Goal: Task Accomplishment & Management: Complete application form

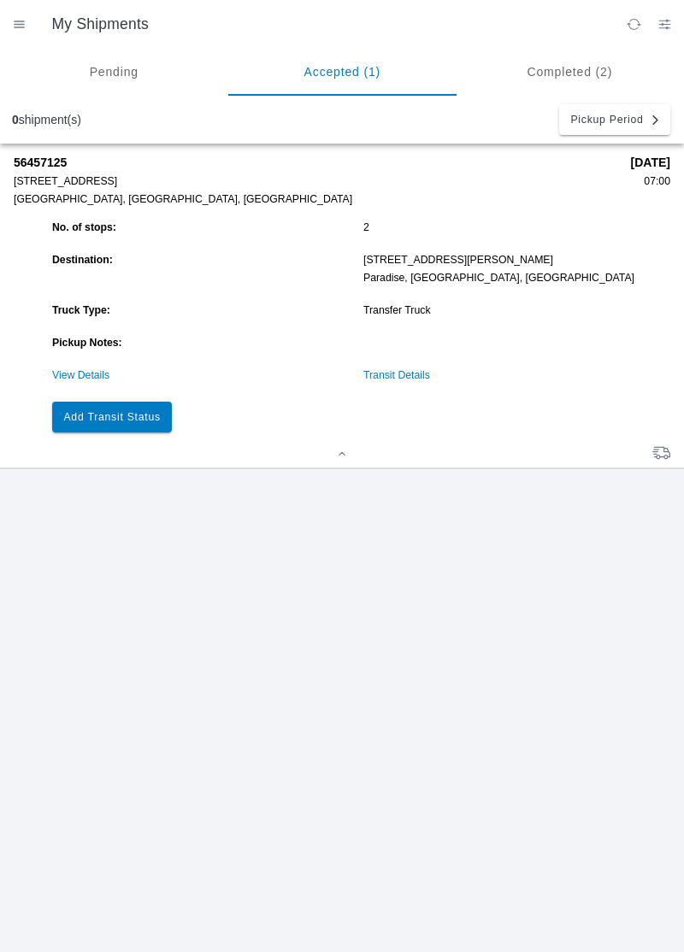
click at [0, 0] on slot "Add Transit Status" at bounding box center [0, 0] width 0 height 0
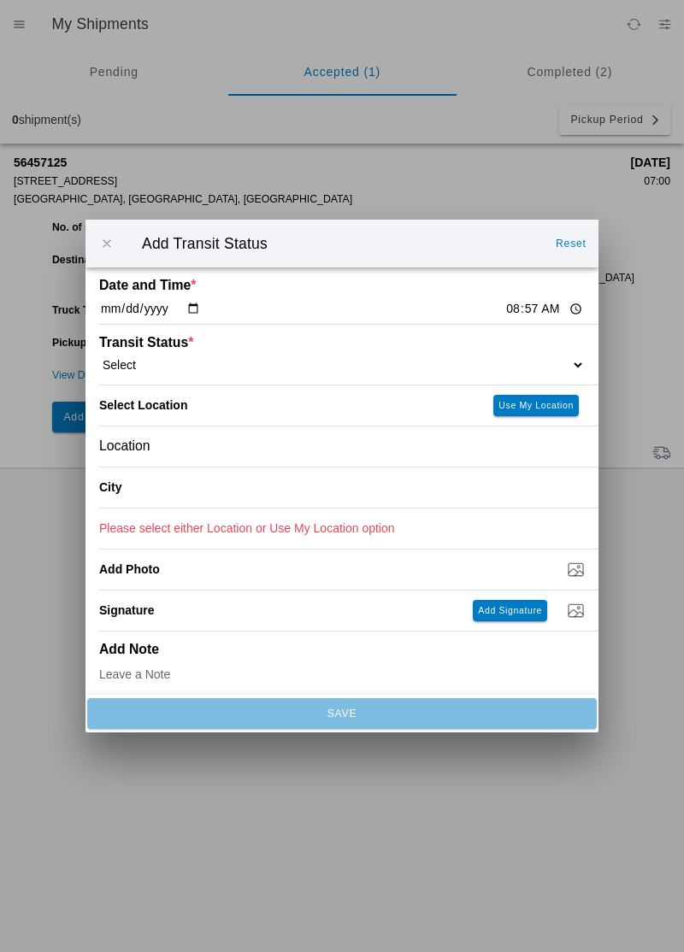
click at [504, 303] on input "08:57" at bounding box center [544, 309] width 80 height 18
type input "08:21"
click at [180, 346] on ion-label "Transit Status *" at bounding box center [281, 342] width 364 height 15
click at [164, 368] on select "Select Arrive at Drop Off Arrive at Pickup Break Start Break Stop Depart Drop O…" at bounding box center [342, 364] width 486 height 15
select select "ARVDLVLOC"
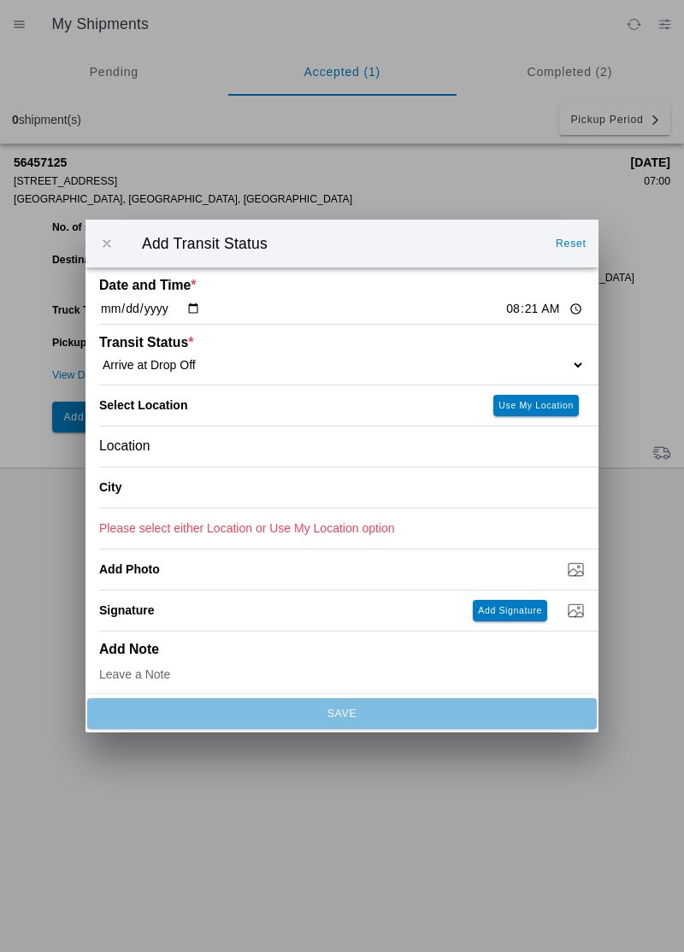
click at [208, 446] on div "Location" at bounding box center [342, 447] width 486 height 40
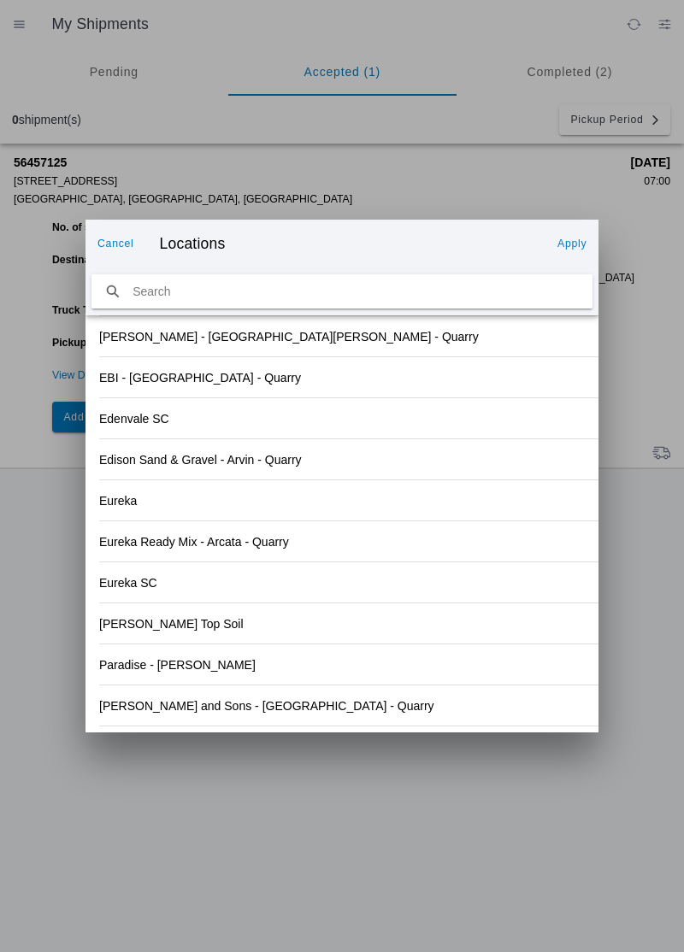
click at [425, 544] on div "Eureka Ready Mix - Arcata - Quarry" at bounding box center [342, 541] width 486 height 40
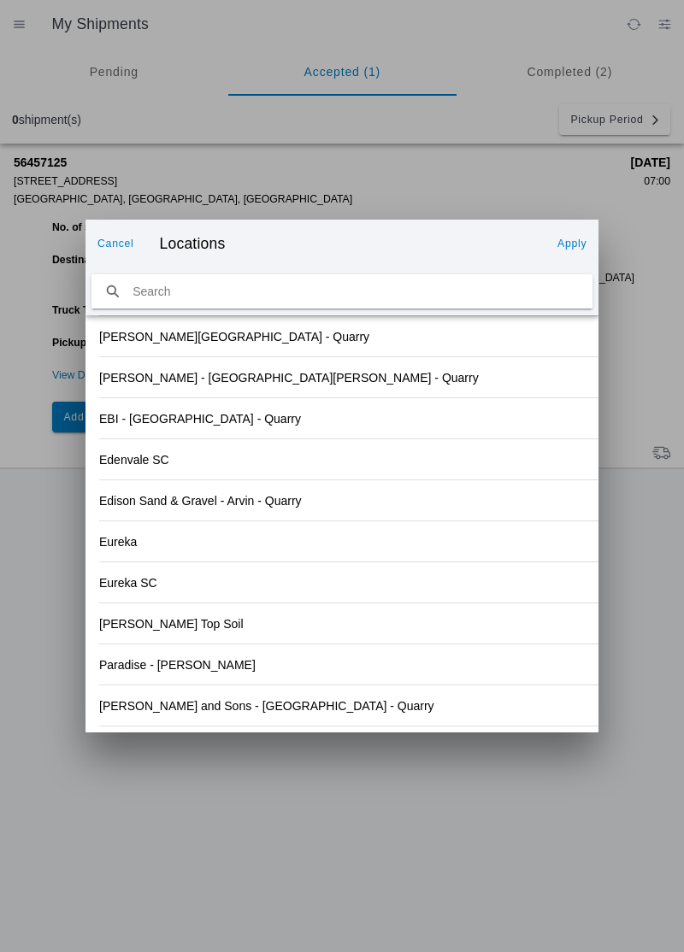
click at [208, 665] on div "Paradise - [PERSON_NAME]" at bounding box center [342, 665] width 486 height 40
click at [564, 232] on button "Apply" at bounding box center [572, 243] width 43 height 27
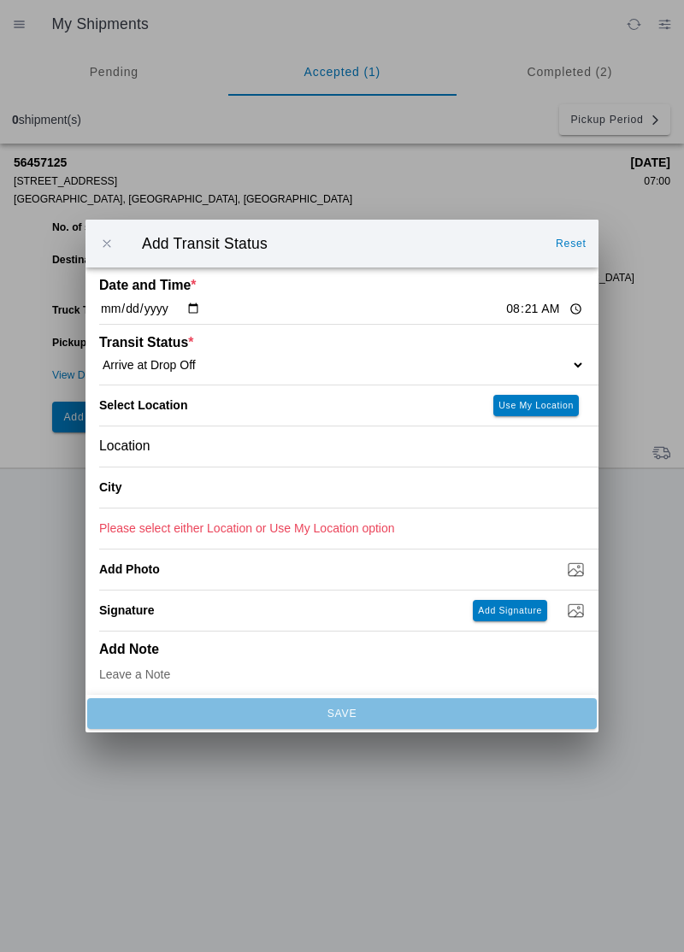
type input "Paradise"
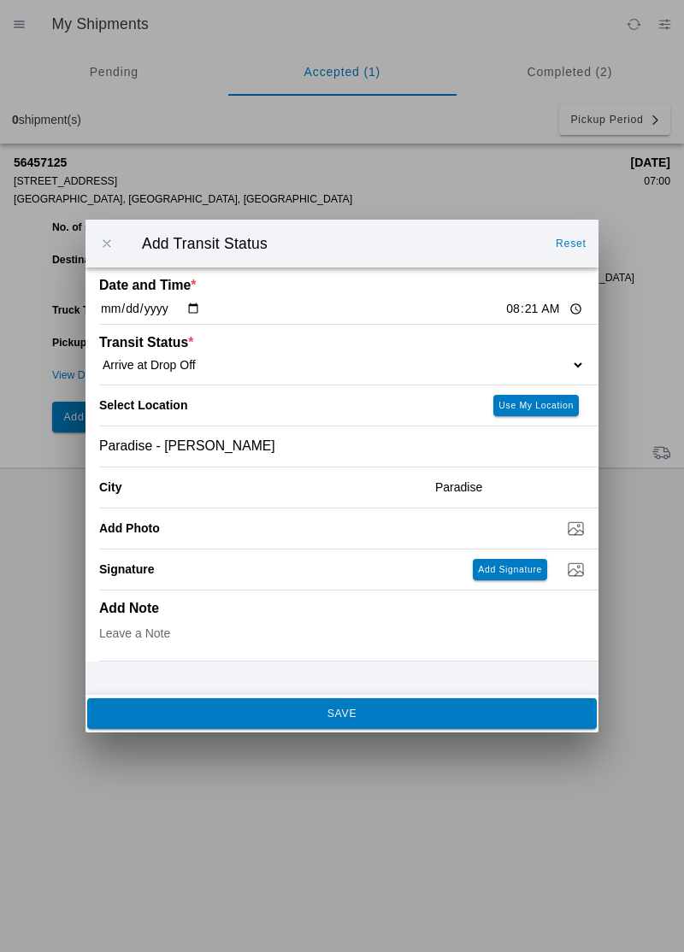
click at [251, 719] on span "SAVE" at bounding box center [341, 714] width 486 height 10
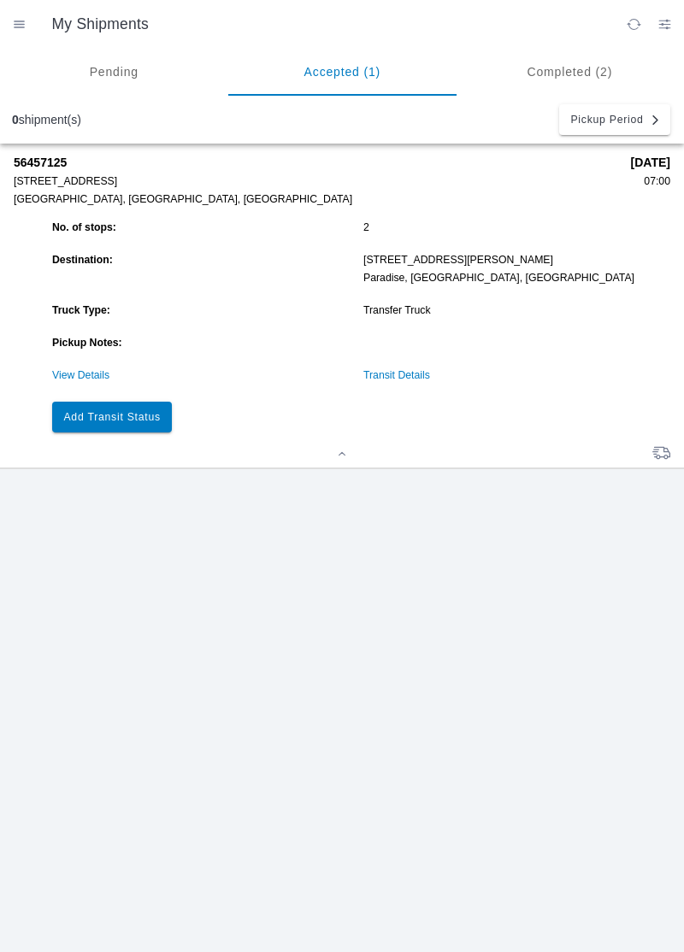
click at [144, 450] on div at bounding box center [342, 455] width 657 height 13
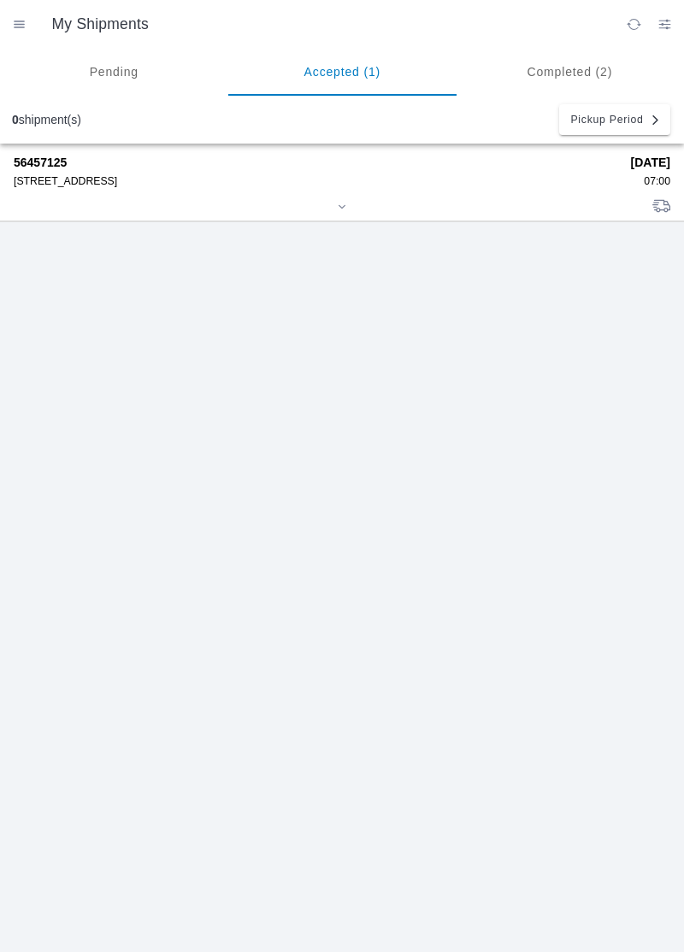
click at [108, 184] on div "[STREET_ADDRESS]" at bounding box center [316, 181] width 605 height 12
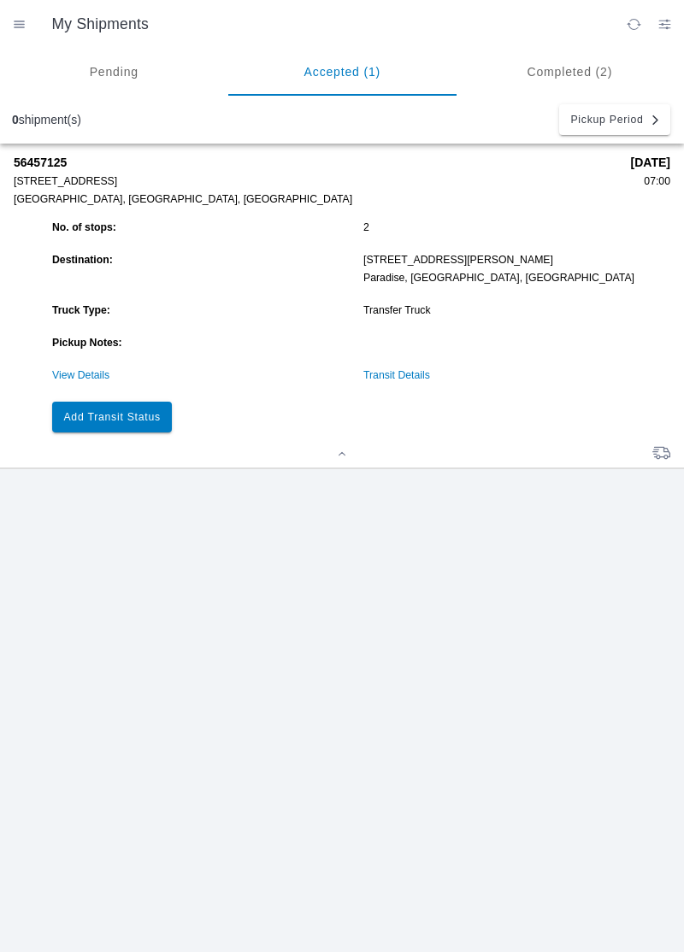
click at [171, 413] on button "Add Transit Status" at bounding box center [112, 417] width 120 height 31
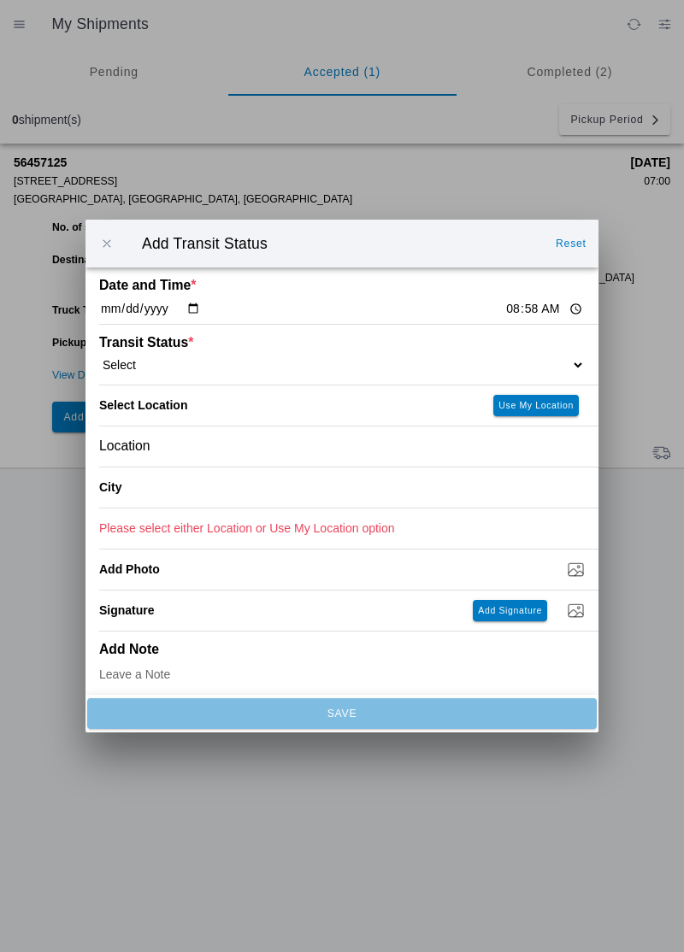
click at [504, 302] on input "08:58" at bounding box center [544, 309] width 80 height 18
type input "08:33"
click at [168, 360] on select "Select Arrive at Drop Off Arrive at Pickup Break Start Break Stop Depart Drop O…" at bounding box center [342, 364] width 486 height 15
select select "DPTDLVLOC"
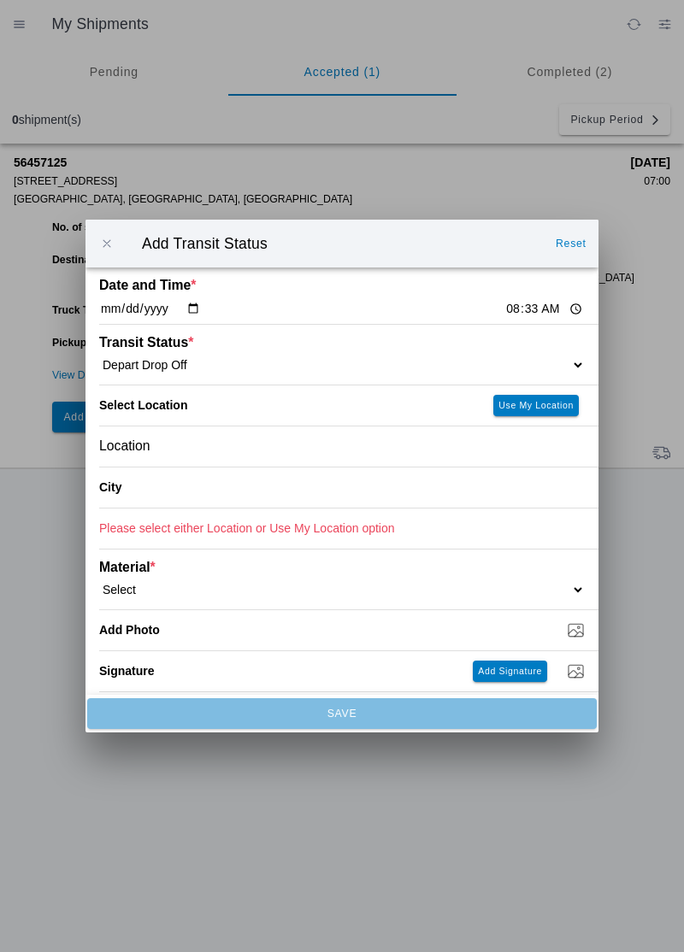
click at [191, 445] on div "Location" at bounding box center [342, 447] width 486 height 40
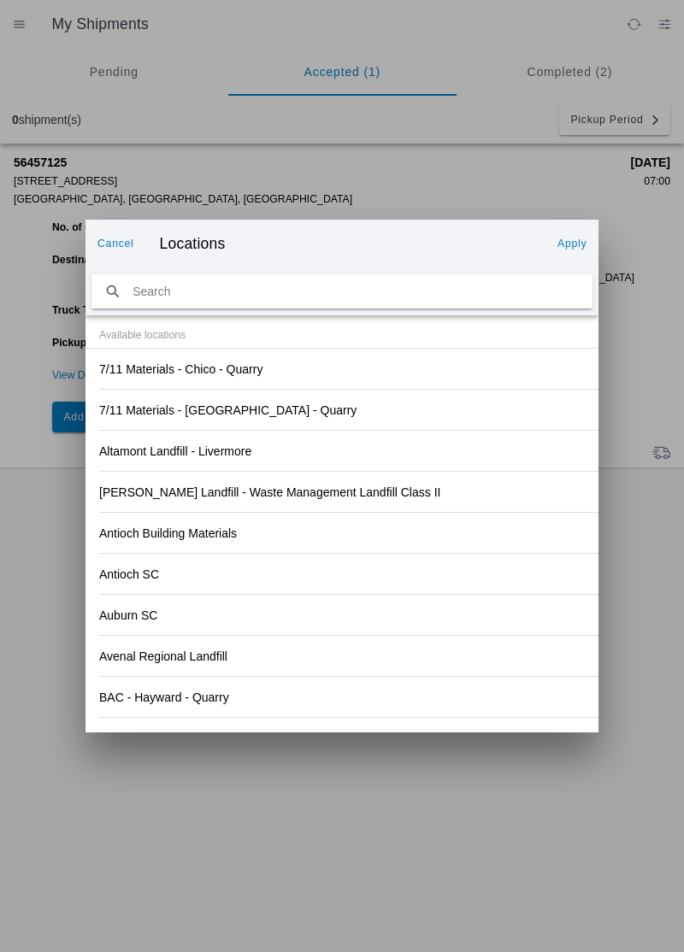
click at [451, 450] on div "Altamont Landfill - Livermore" at bounding box center [342, 451] width 486 height 40
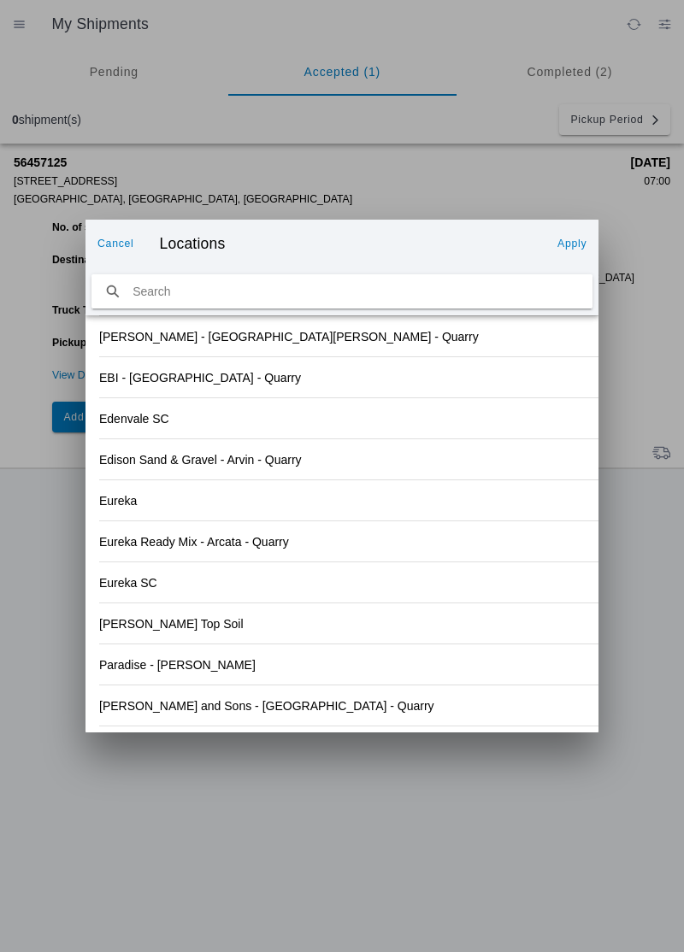
click at [236, 672] on div "Paradise - [PERSON_NAME]" at bounding box center [342, 665] width 486 height 40
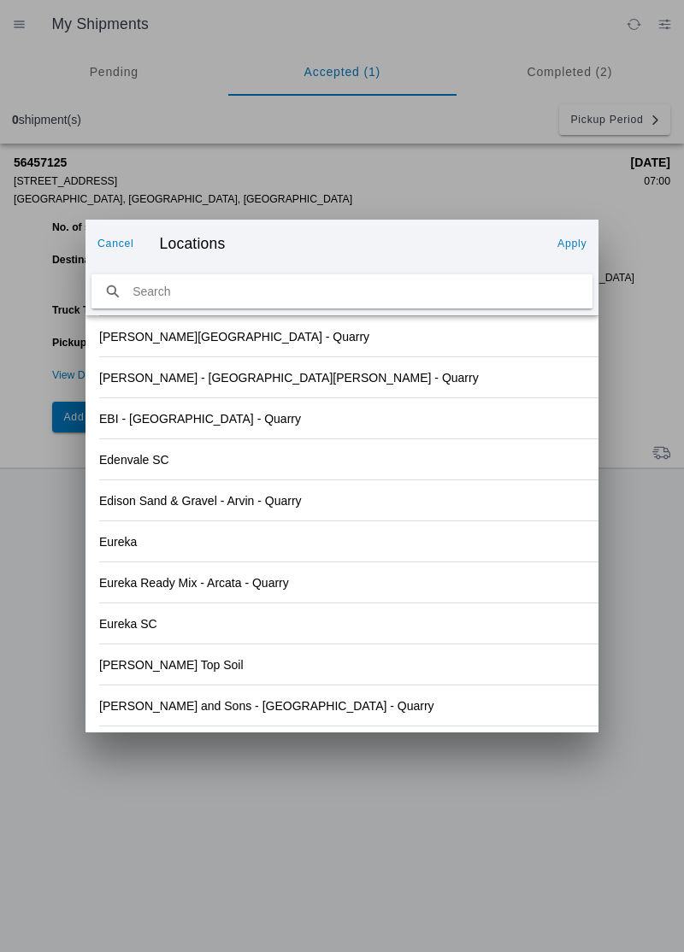
click at [0, 0] on slot "Apply" at bounding box center [0, 0] width 0 height 0
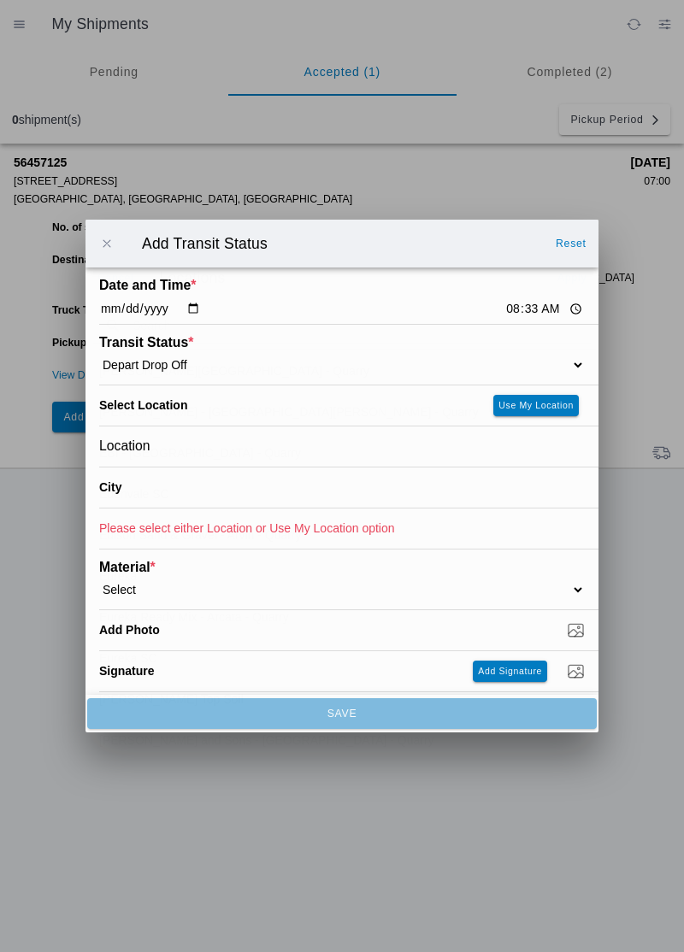
type input "Paradise"
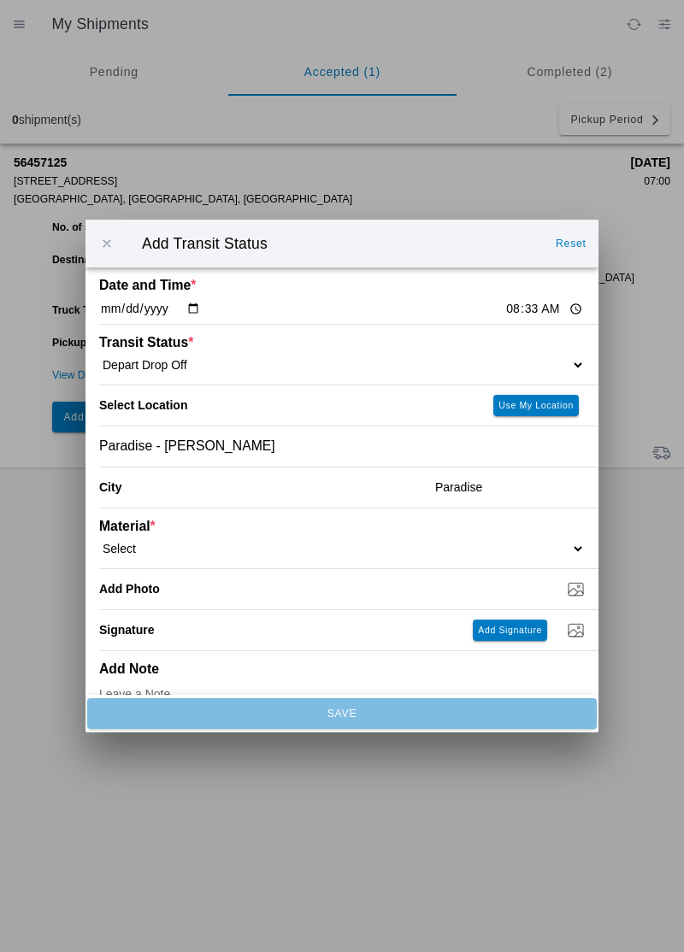
click at [193, 544] on select "Select 1" x 3" Rock 1" x 4" Rock 2" x 4" Rock Asphalt Cold Patch Backfill Spec …" at bounding box center [342, 548] width 486 height 15
select select "708650"
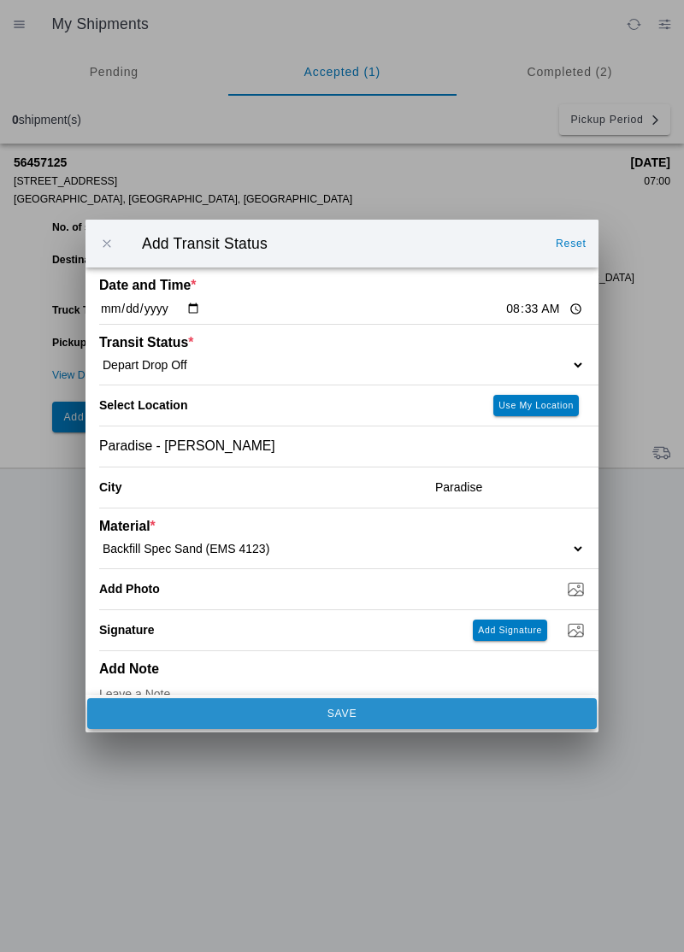
click at [342, 725] on button "SAVE" at bounding box center [342, 713] width 510 height 31
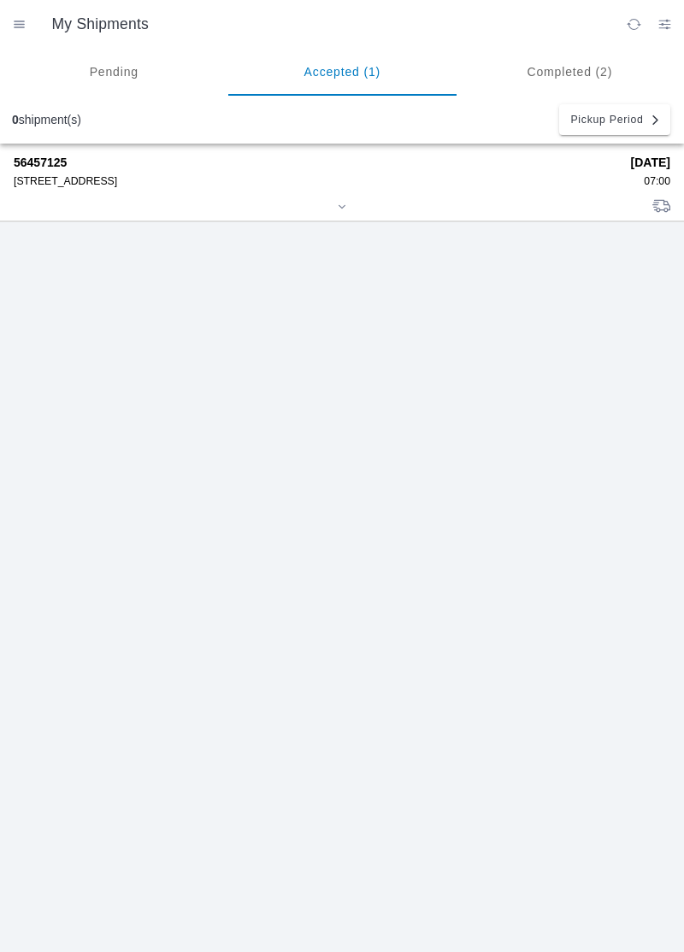
click at [97, 162] on strong "56457125" at bounding box center [316, 163] width 605 height 14
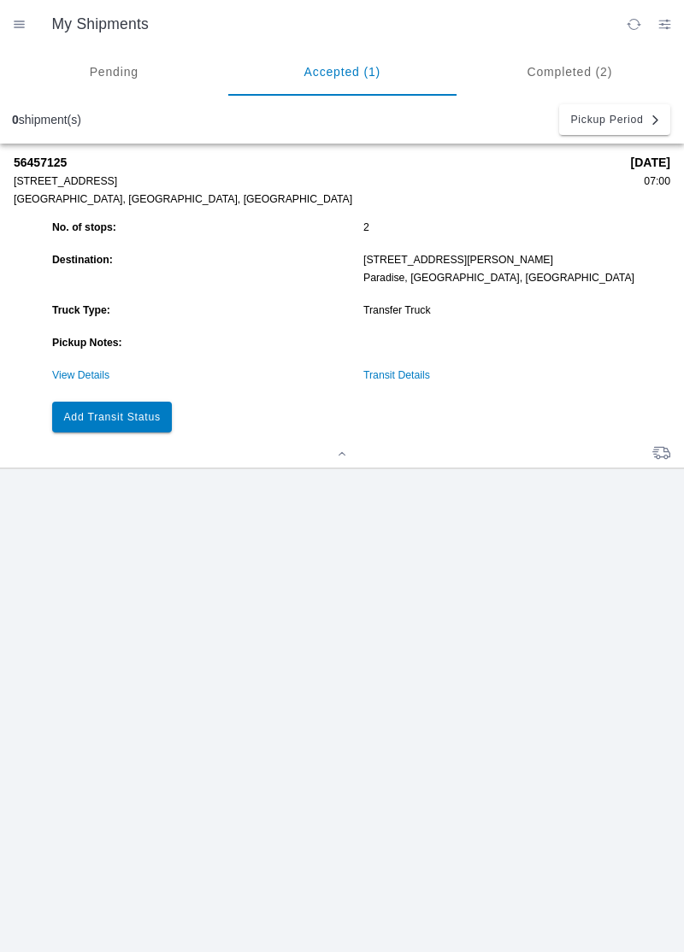
click at [122, 407] on button "Add Transit Status" at bounding box center [112, 417] width 120 height 31
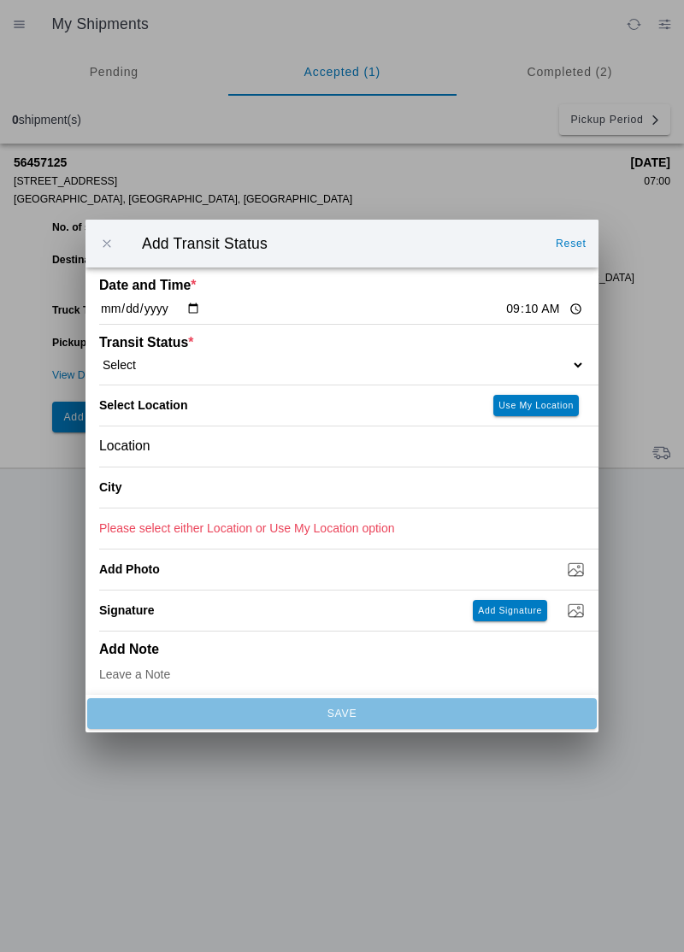
click at [504, 312] on input "09:10" at bounding box center [544, 309] width 80 height 18
type input "09:00"
click at [169, 362] on select "Select Arrive at Drop Off Arrive at Pickup Break Start Break Stop Depart Drop O…" at bounding box center [342, 364] width 486 height 15
select select "ARVPULOC"
click at [207, 445] on div "Location" at bounding box center [342, 447] width 486 height 40
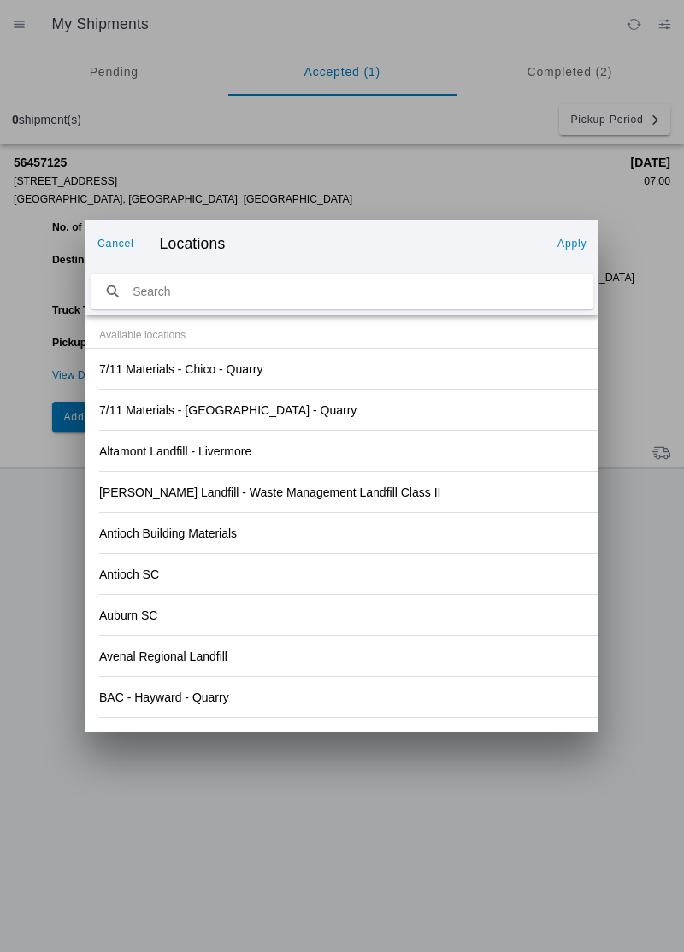
click at [486, 433] on div "Altamont Landfill - Livermore" at bounding box center [342, 451] width 486 height 40
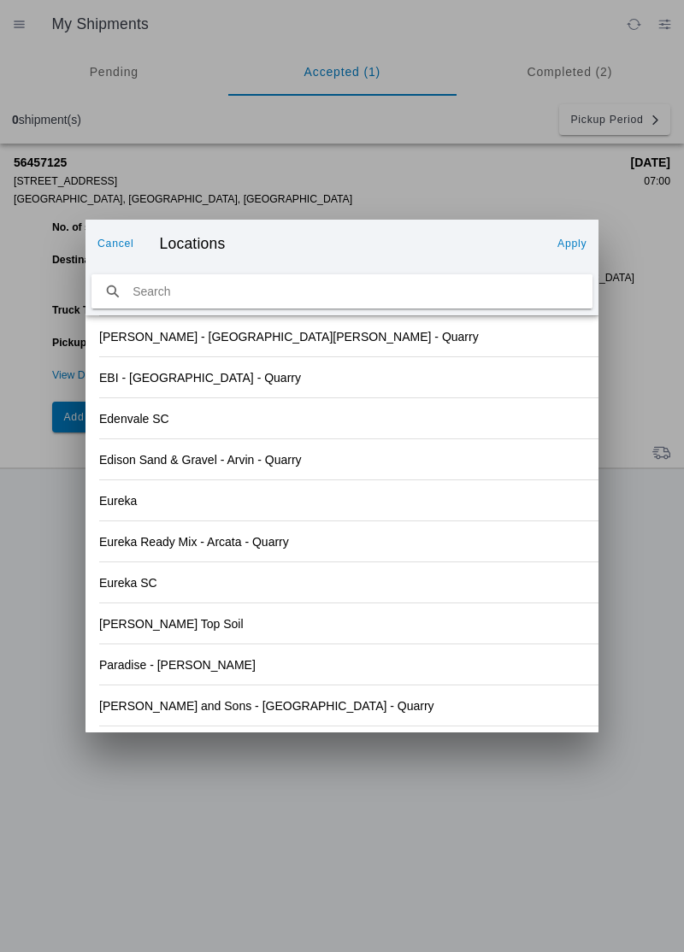
click at [0, 0] on slot "[PERSON_NAME] and Sons - [GEOGRAPHIC_DATA] - Quarry" at bounding box center [0, 0] width 0 height 0
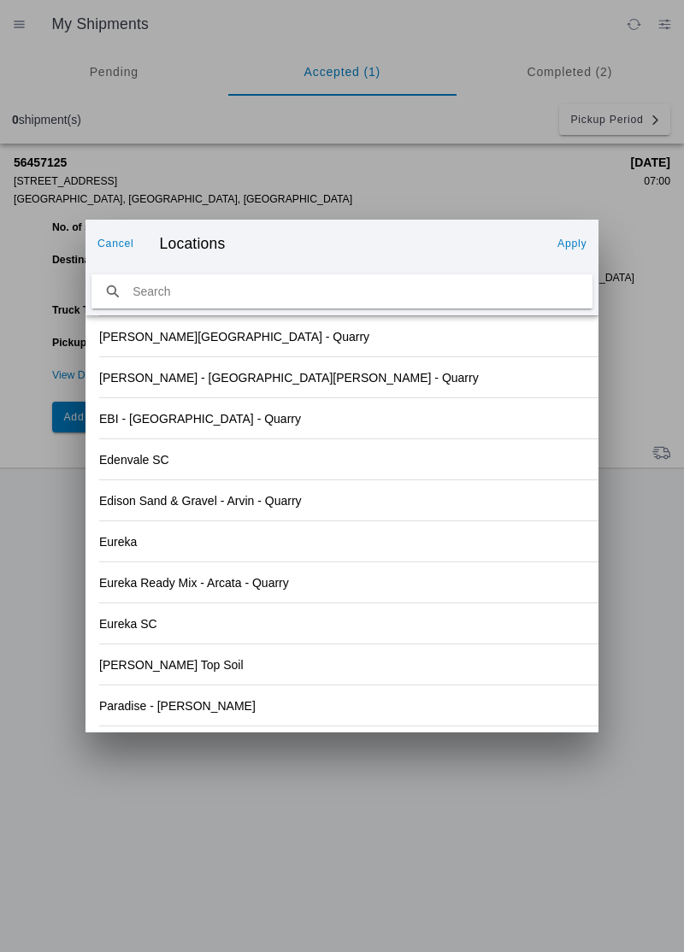
click at [569, 235] on button "Apply" at bounding box center [572, 243] width 43 height 27
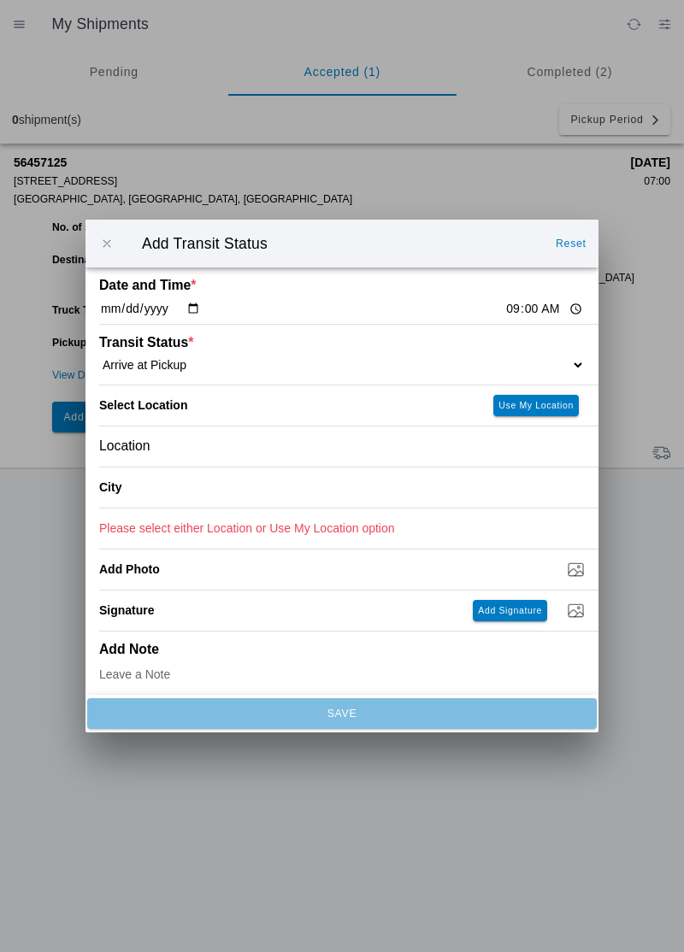
type input "[GEOGRAPHIC_DATA]"
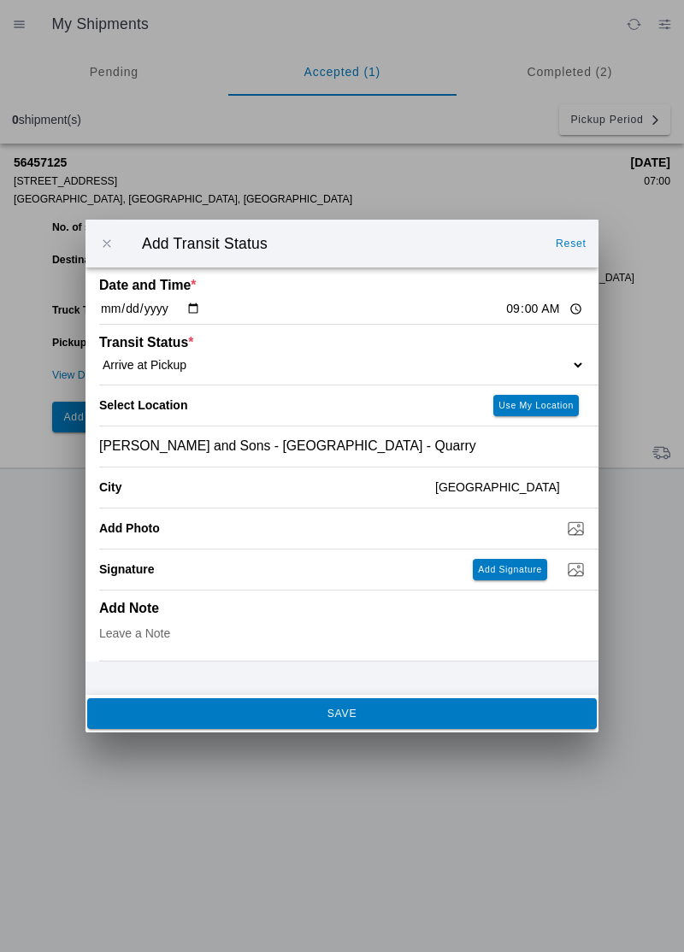
click at [301, 715] on span "SAVE" at bounding box center [341, 714] width 486 height 10
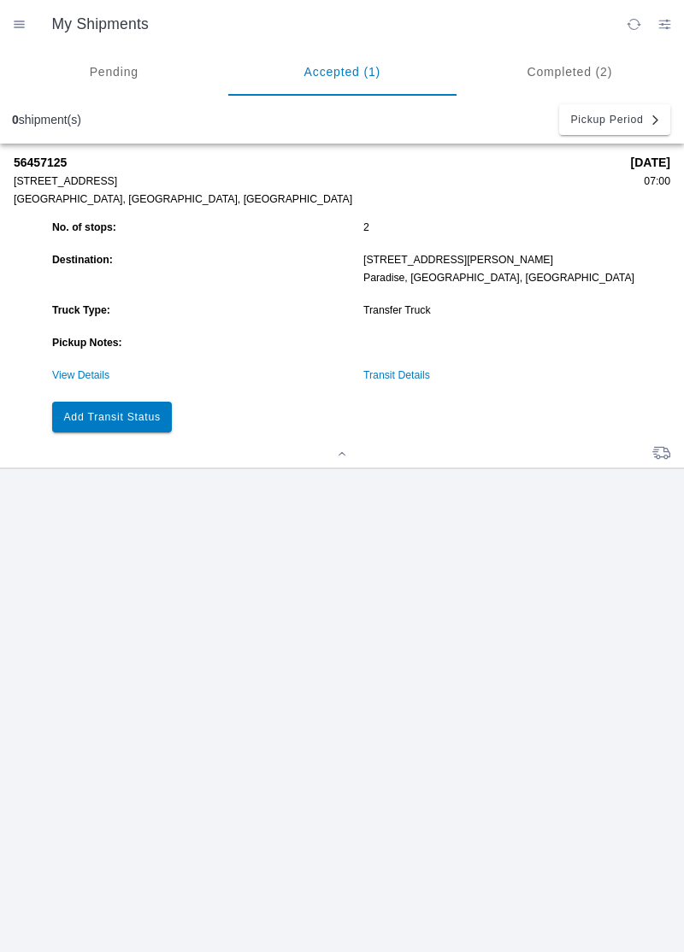
click at [0, 0] on slot "Add Transit Status" at bounding box center [0, 0] width 0 height 0
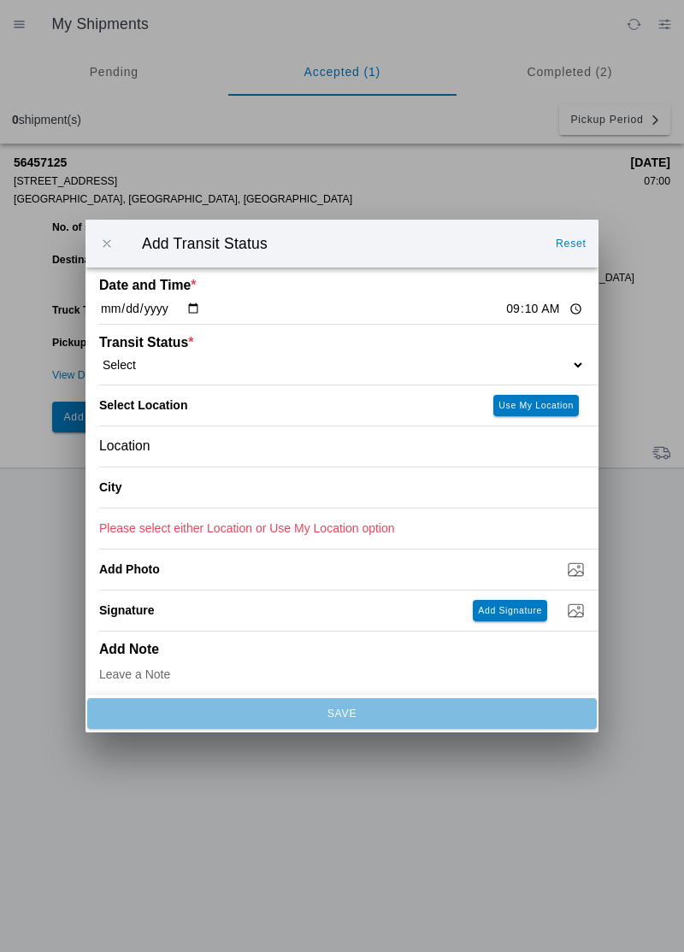
click at [504, 309] on input "09:10" at bounding box center [544, 309] width 80 height 18
type input "09:07"
click at [160, 364] on select "Select Arrive at Drop Off Arrive at Pickup Break Start Break Stop Depart Drop O…" at bounding box center [342, 364] width 486 height 15
select select "DPTPULOC"
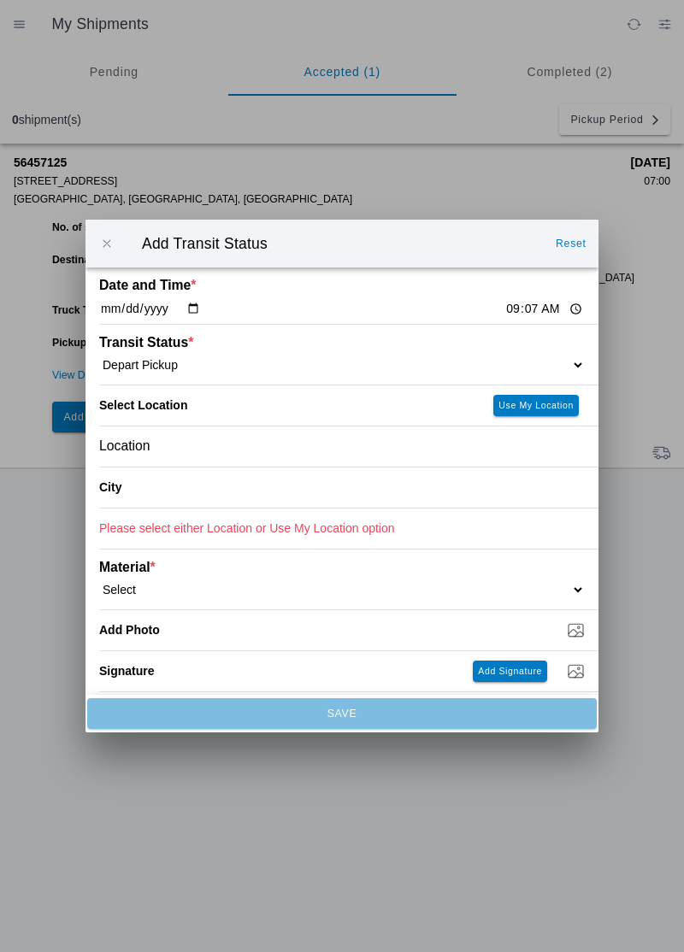
click at [168, 447] on div "Location" at bounding box center [342, 447] width 486 height 40
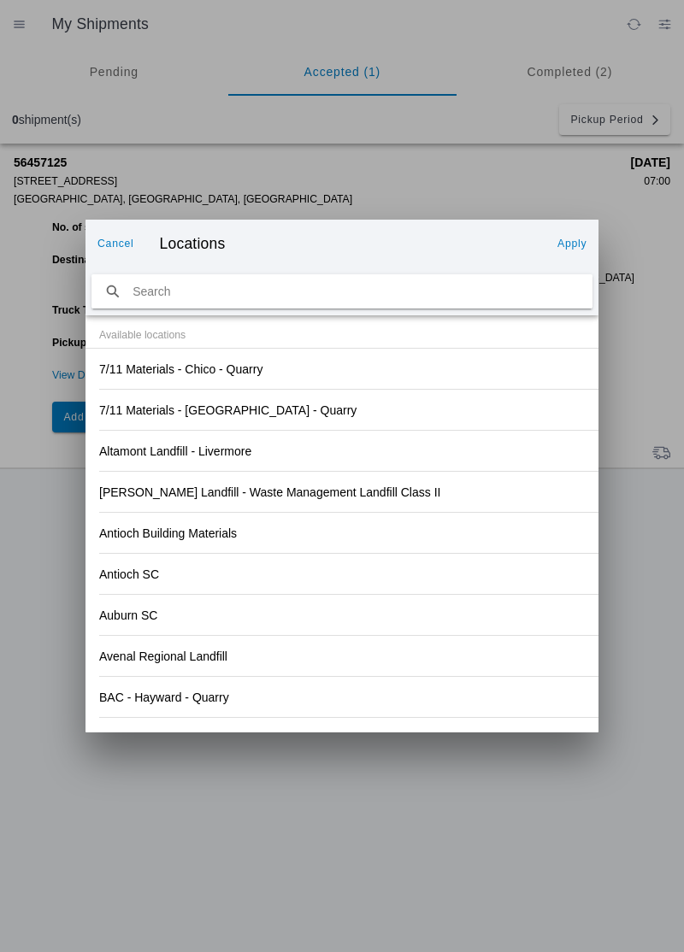
click at [482, 450] on div "Altamont Landfill - Livermore" at bounding box center [342, 451] width 486 height 40
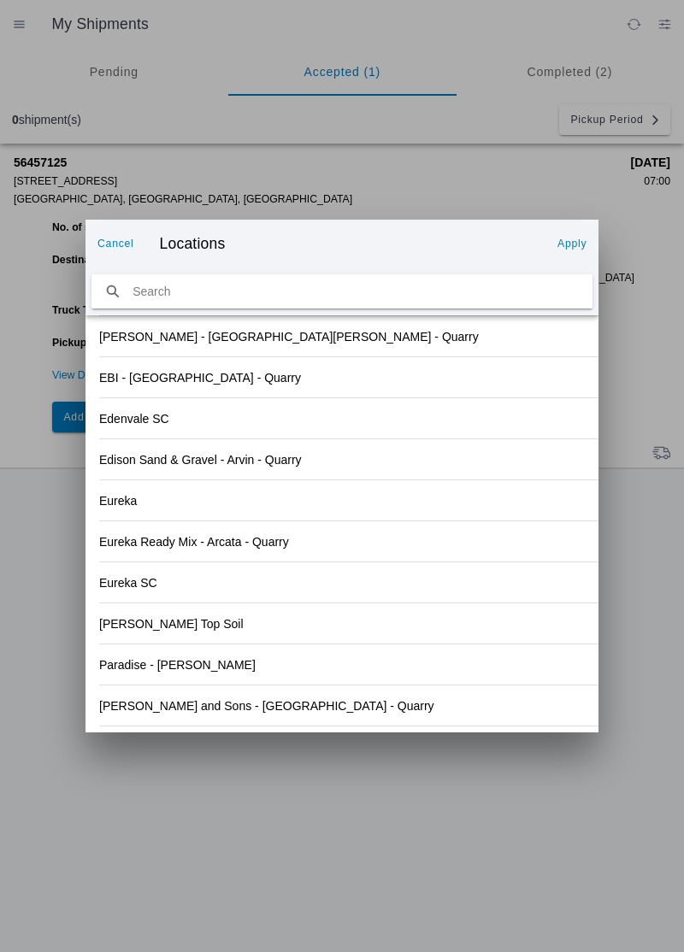
click at [0, 0] on slot "[PERSON_NAME] and Sons - [GEOGRAPHIC_DATA] - Quarry" at bounding box center [0, 0] width 0 height 0
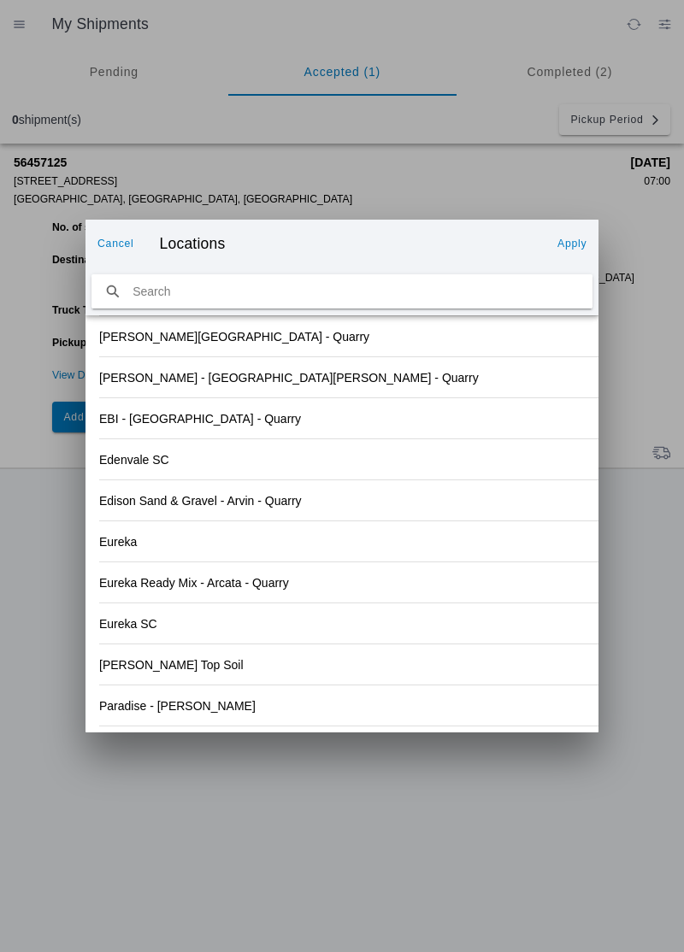
click at [0, 0] on slot "Apply" at bounding box center [0, 0] width 0 height 0
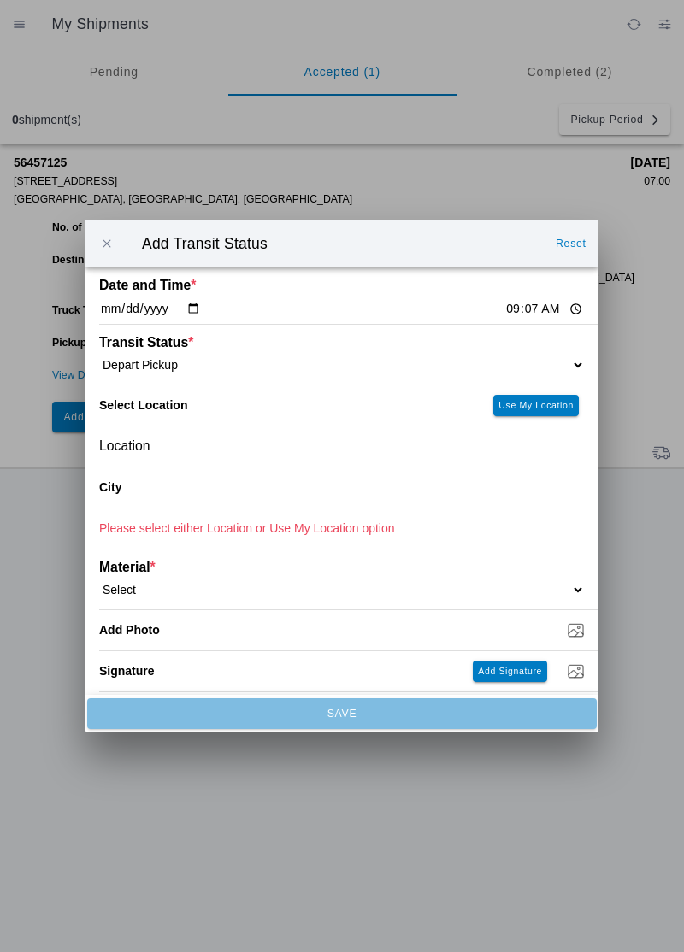
type input "[GEOGRAPHIC_DATA]"
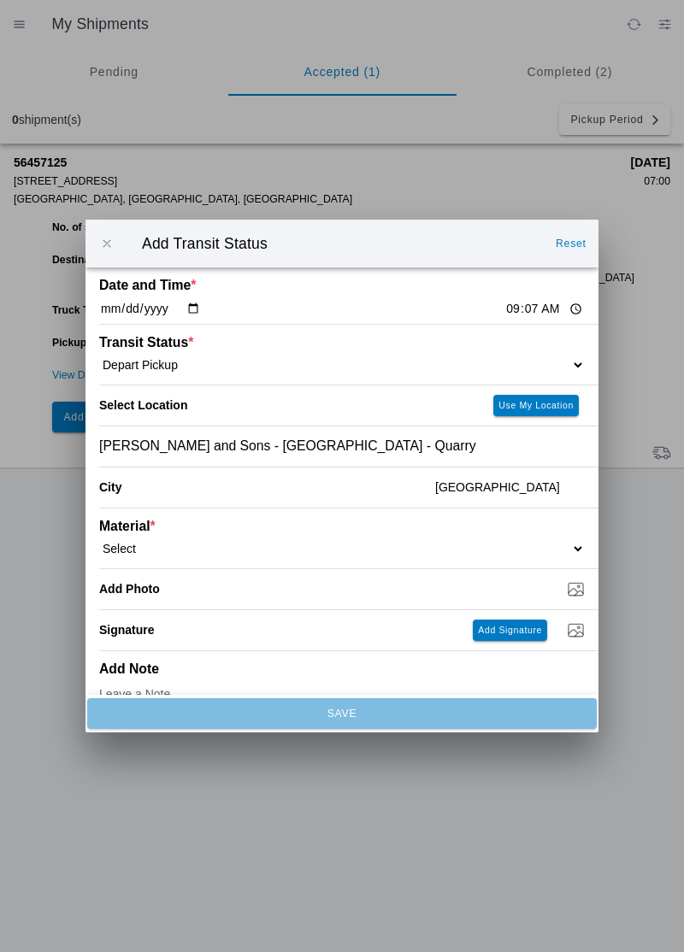
click at [168, 542] on select "Select 1" x 3" Rock 1" x 4" Rock 2" x 4" Rock Asphalt Cold Patch Backfill Spec …" at bounding box center [342, 548] width 486 height 15
select select "708650"
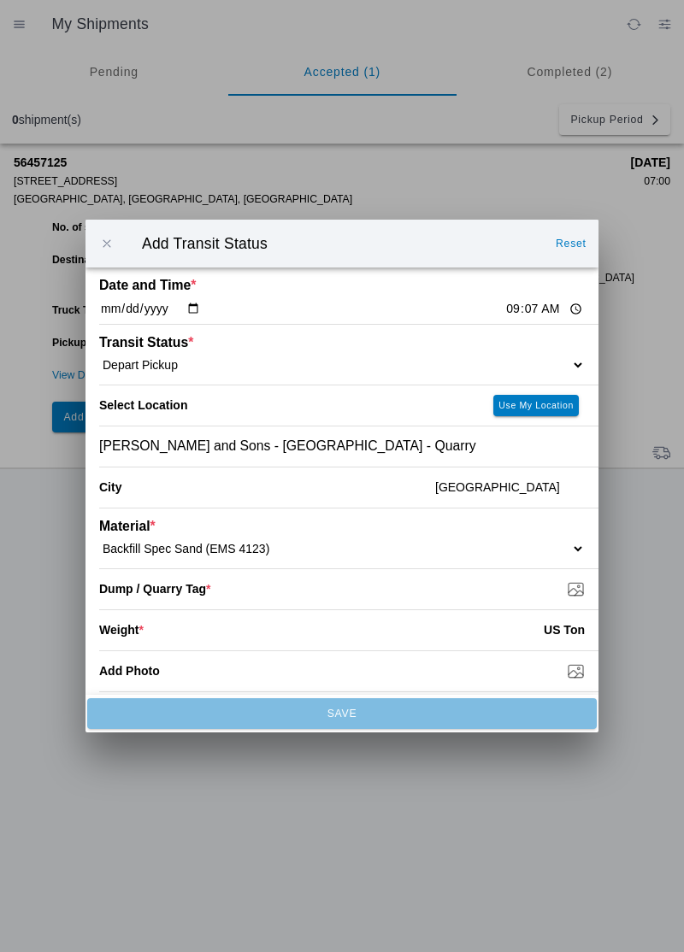
click at [200, 593] on input "Dump / Quarry Tag *" at bounding box center [348, 589] width 499 height 19
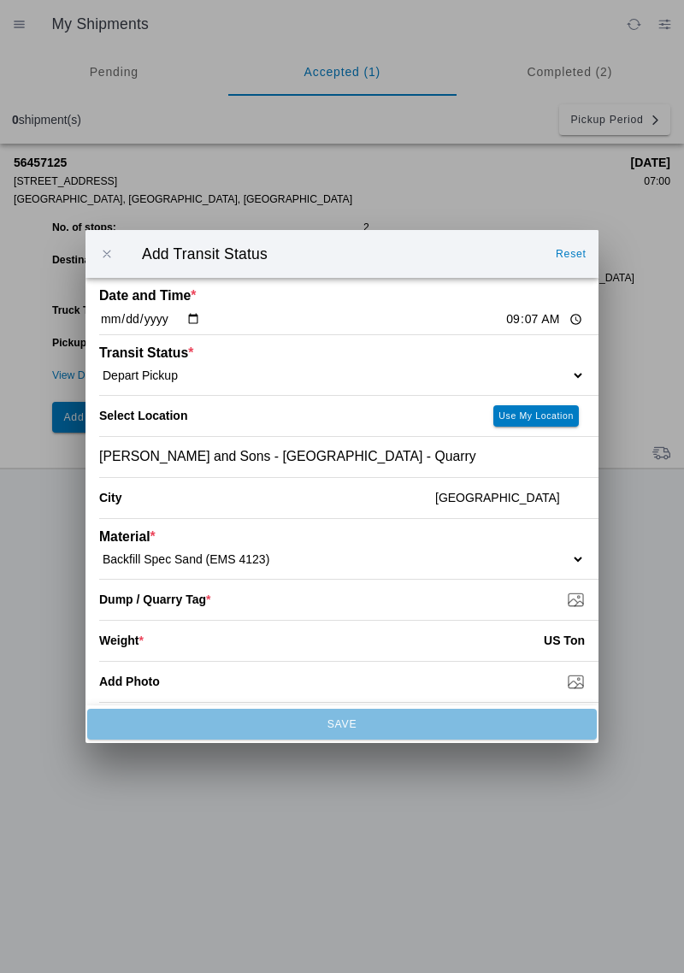
type input "C:\fakepath\17550150733875273939375189401180.jpg"
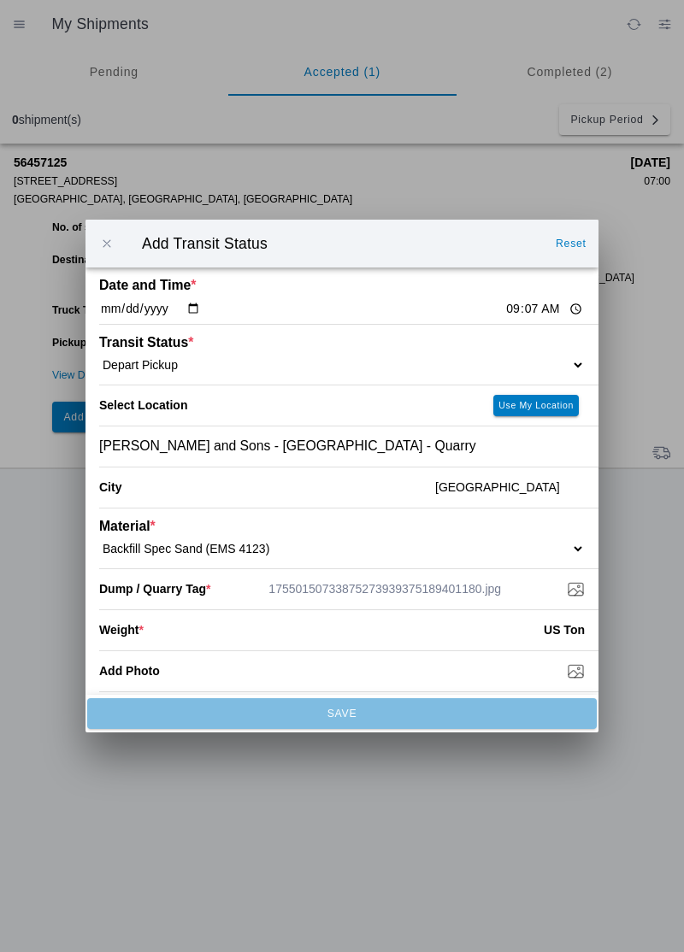
click at [194, 627] on input "number" at bounding box center [344, 630] width 400 height 38
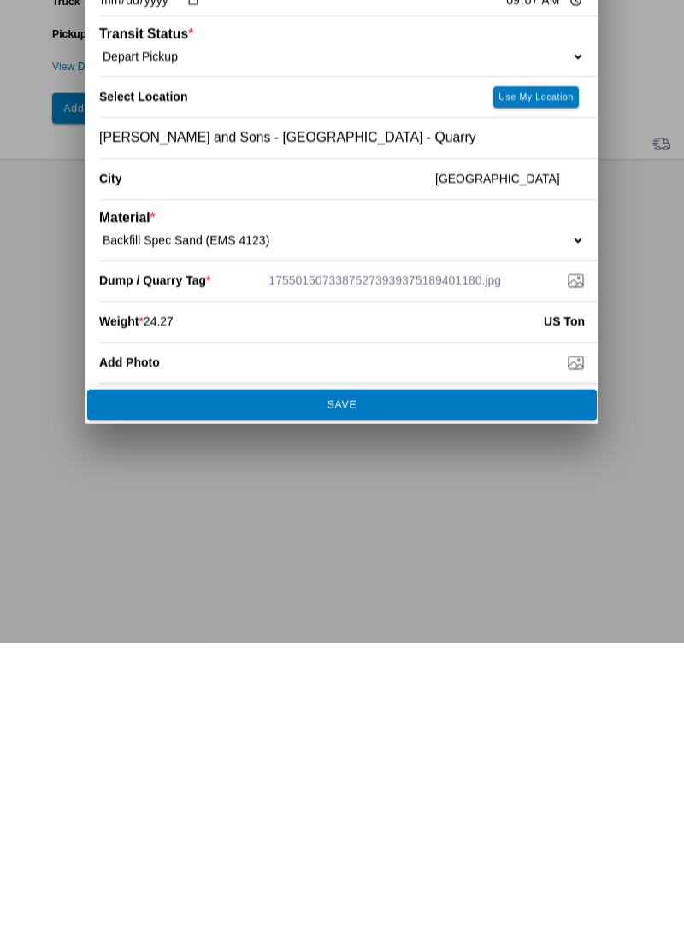
type input "24.27"
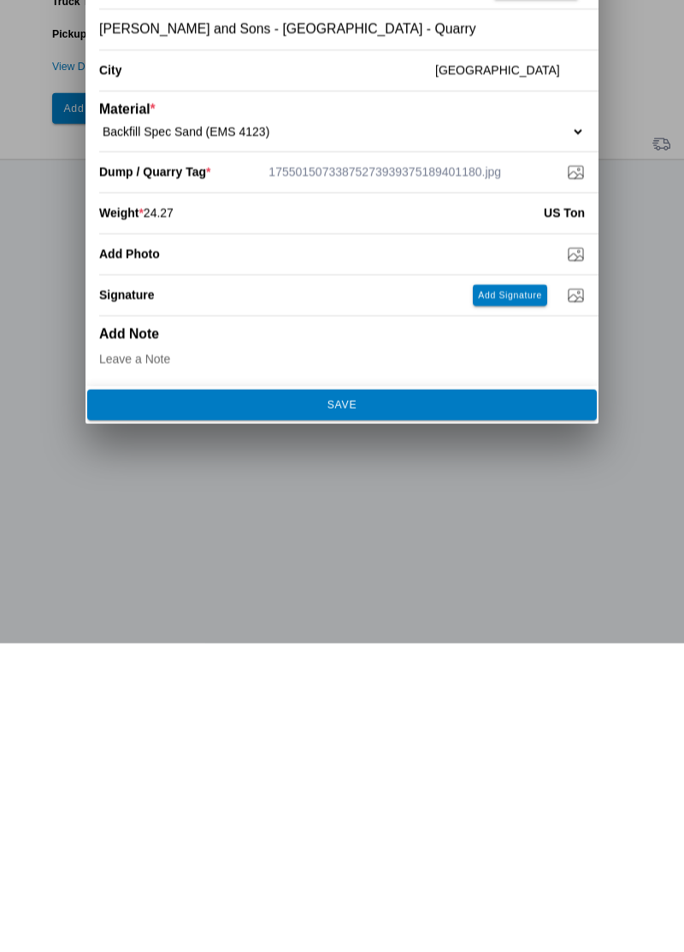
click at [402, 698] on button "SAVE" at bounding box center [342, 713] width 510 height 31
